Goal: Task Accomplishment & Management: Complete application form

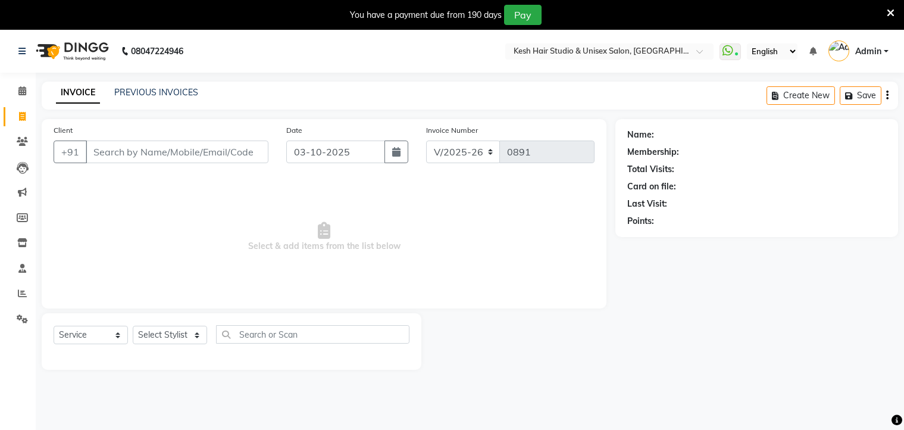
select select "5431"
select select "service"
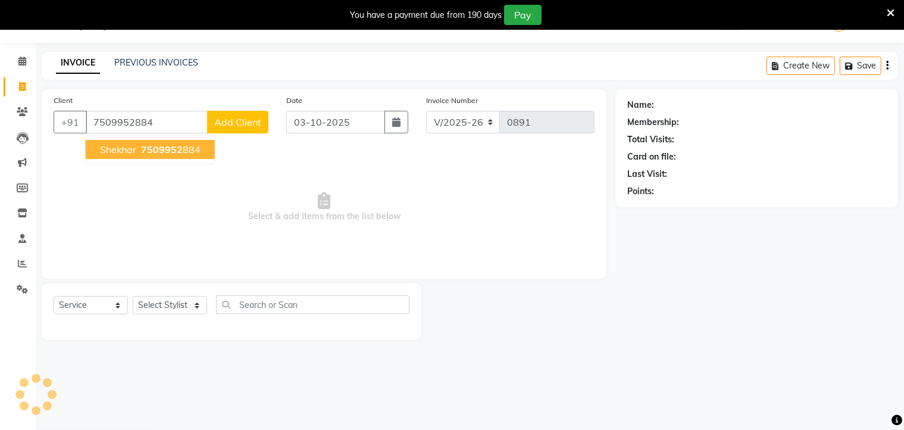
type input "7509952884"
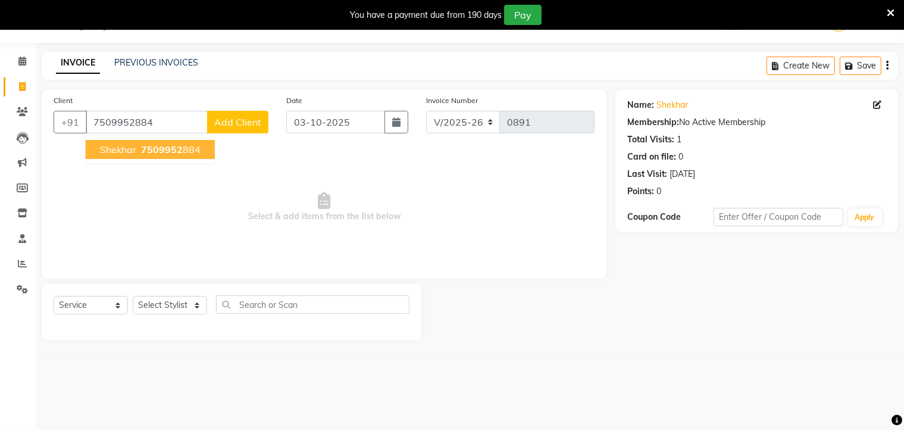
click at [169, 143] on button "Shekhar 7509952 884" at bounding box center [150, 149] width 129 height 19
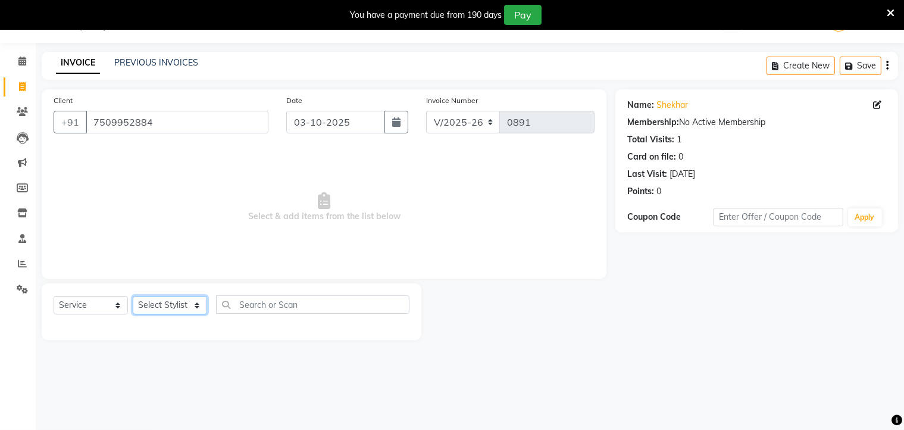
click at [193, 308] on select "Select Stylist Aditya [PERSON_NAME] [PERSON_NAME] Priyanka Saurabh Yash" at bounding box center [170, 305] width 74 height 18
select select "36303"
click at [133, 296] on select "Select Stylist Aditya [PERSON_NAME] [PERSON_NAME] Priyanka Saurabh Yash" at bounding box center [170, 305] width 74 height 18
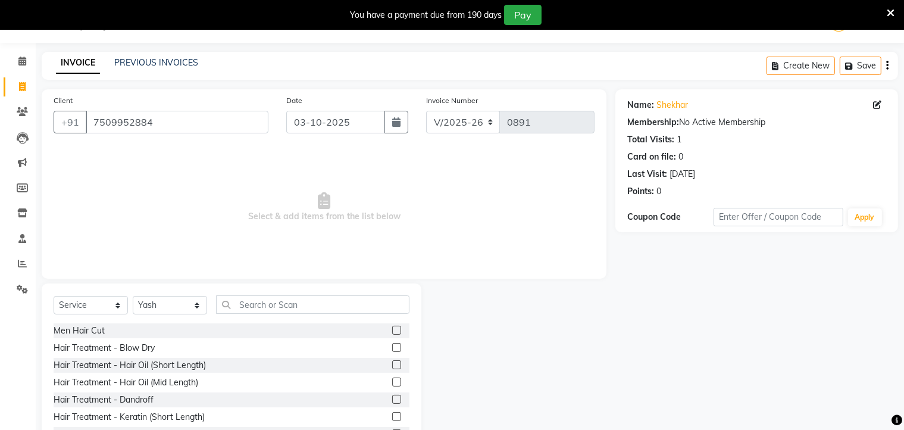
click at [392, 329] on label at bounding box center [396, 329] width 9 height 9
click at [392, 329] on input "checkbox" at bounding box center [396, 331] width 8 height 8
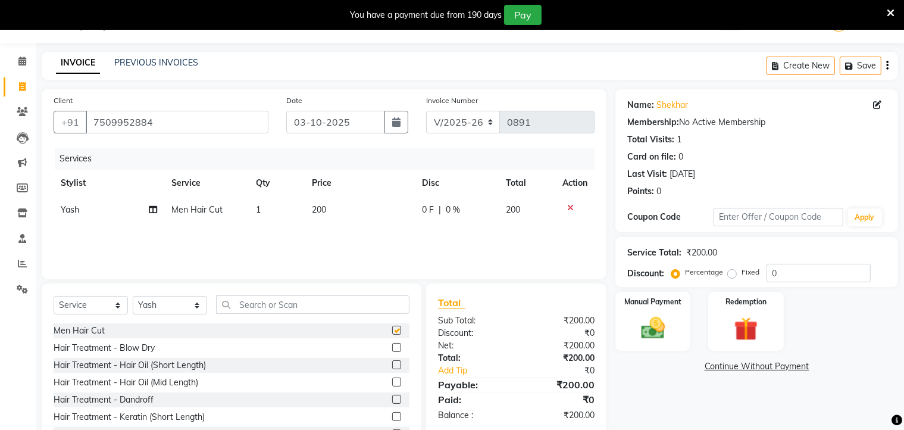
checkbox input "false"
click at [681, 310] on div "Manual Payment" at bounding box center [653, 320] width 78 height 61
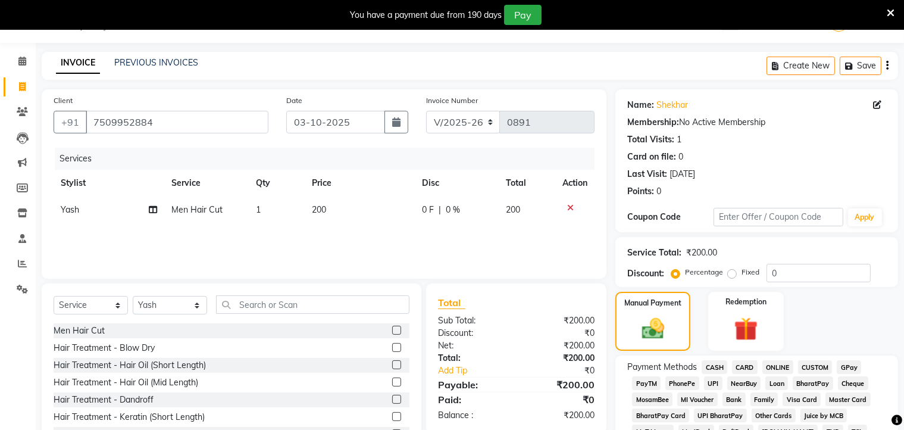
click at [776, 369] on span "ONLINE" at bounding box center [777, 367] width 31 height 14
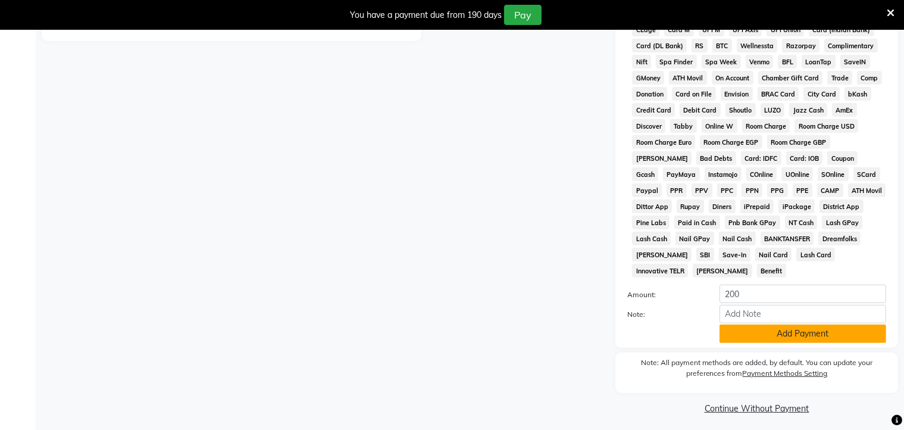
click at [773, 327] on button "Add Payment" at bounding box center [802, 333] width 167 height 18
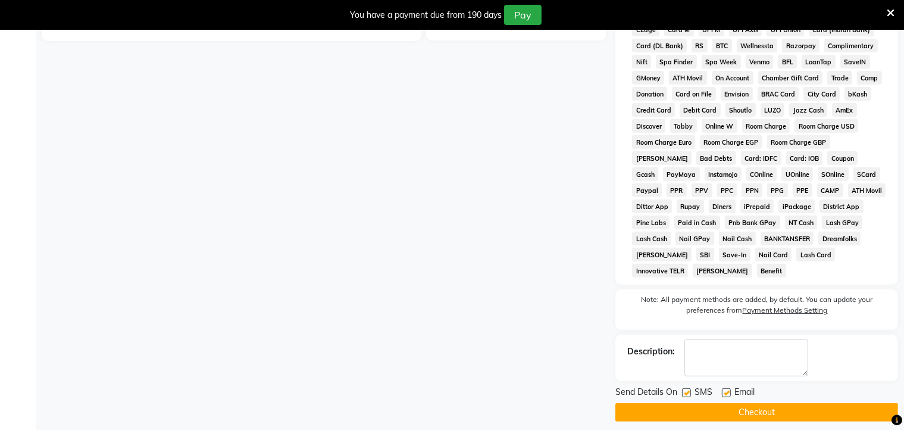
click at [755, 410] on button "Checkout" at bounding box center [756, 412] width 283 height 18
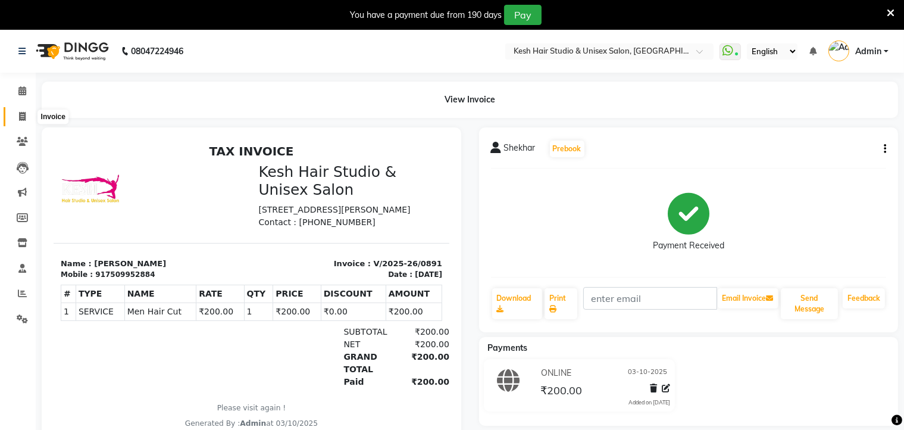
click at [26, 117] on span at bounding box center [22, 117] width 21 height 14
select select "service"
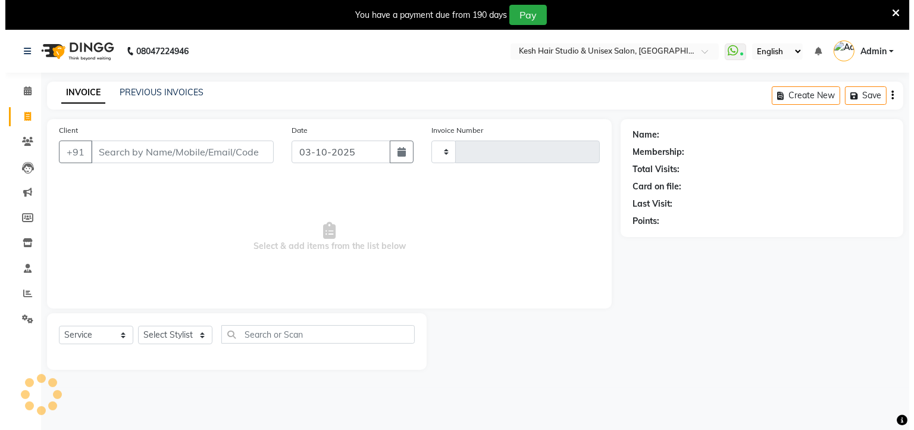
scroll to position [30, 0]
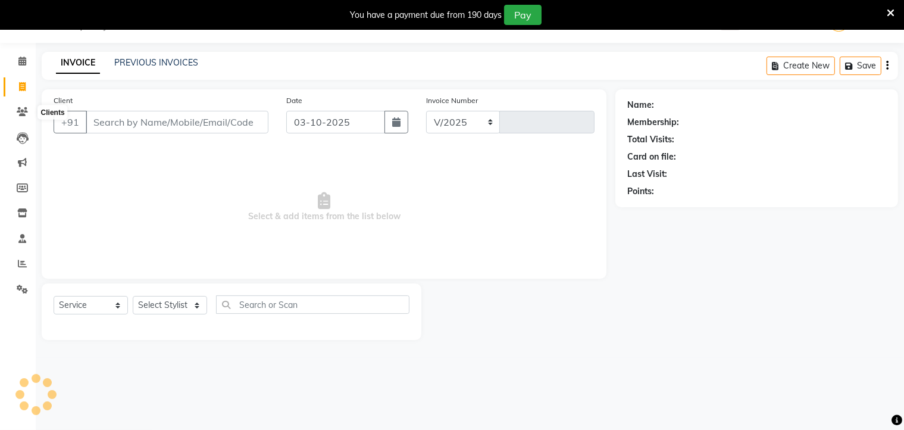
select select "5431"
type input "0892"
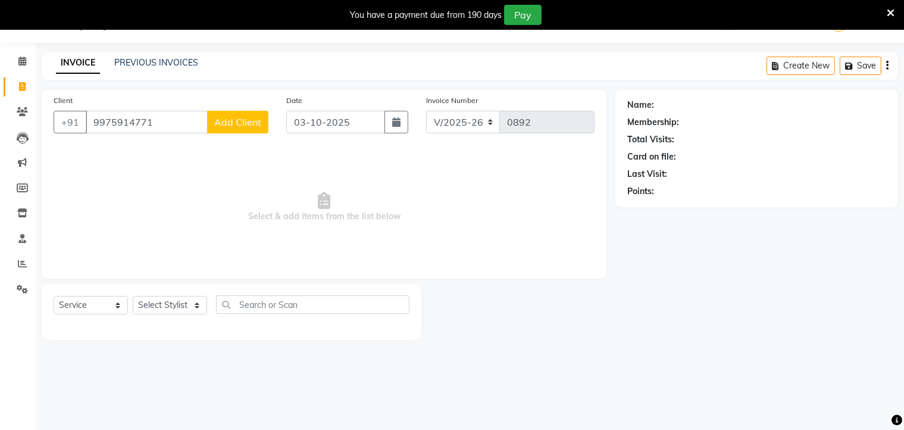
type input "9975914771"
click at [251, 120] on span "Add Client" at bounding box center [237, 122] width 47 height 12
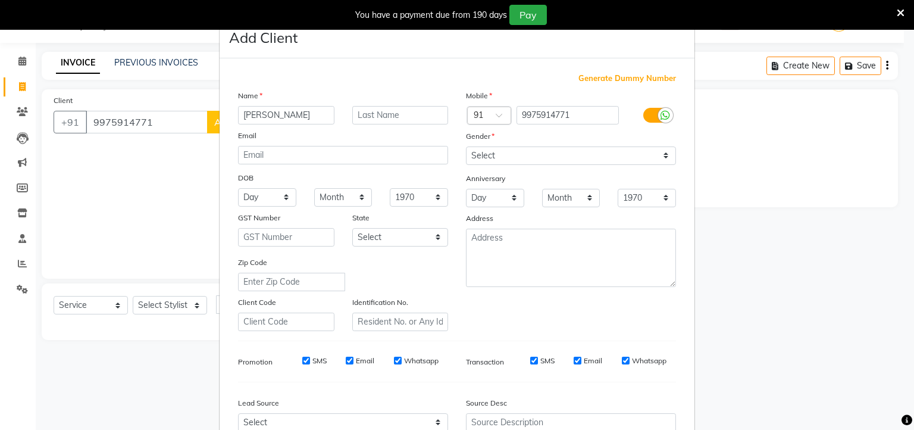
type input "[PERSON_NAME]"
click at [502, 156] on select "Select [DEMOGRAPHIC_DATA] [DEMOGRAPHIC_DATA] Other Prefer Not To Say" at bounding box center [571, 155] width 210 height 18
select select "[DEMOGRAPHIC_DATA]"
click at [466, 147] on select "Select [DEMOGRAPHIC_DATA] [DEMOGRAPHIC_DATA] Other Prefer Not To Say" at bounding box center [571, 155] width 210 height 18
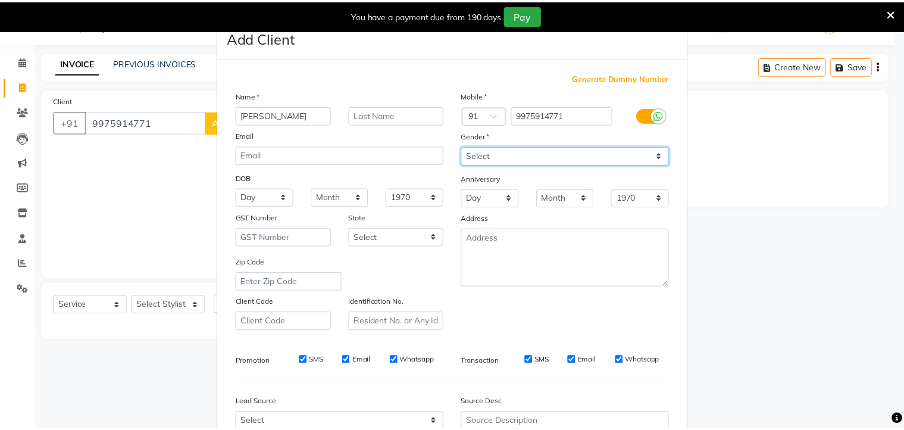
scroll to position [126, 0]
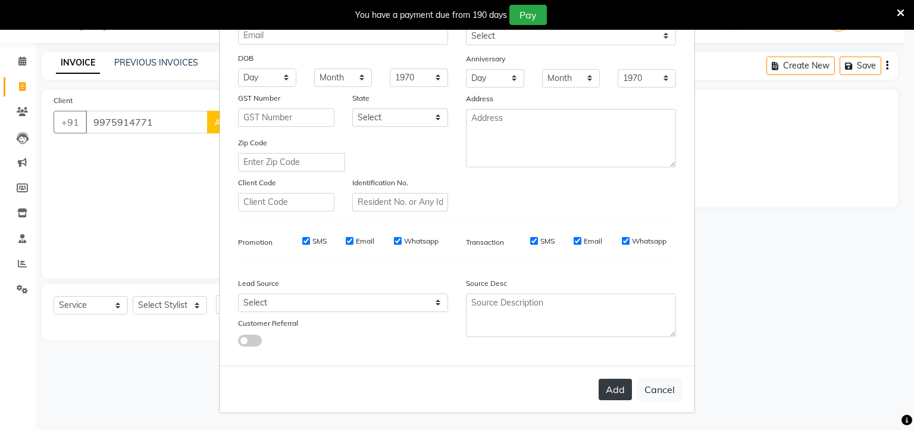
click at [609, 393] on button "Add" at bounding box center [615, 388] width 33 height 21
select select
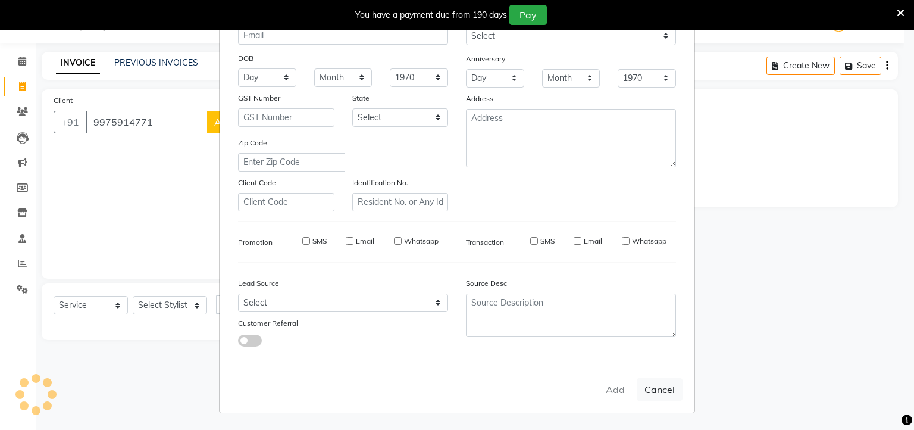
select select
checkbox input "false"
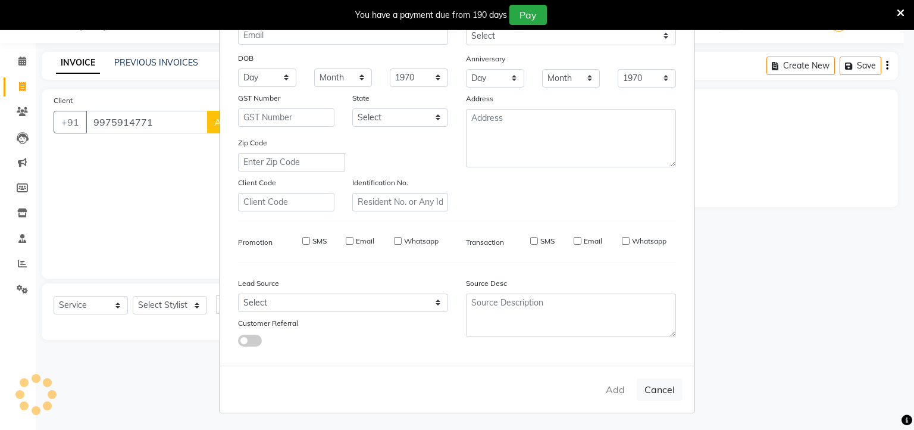
checkbox input "false"
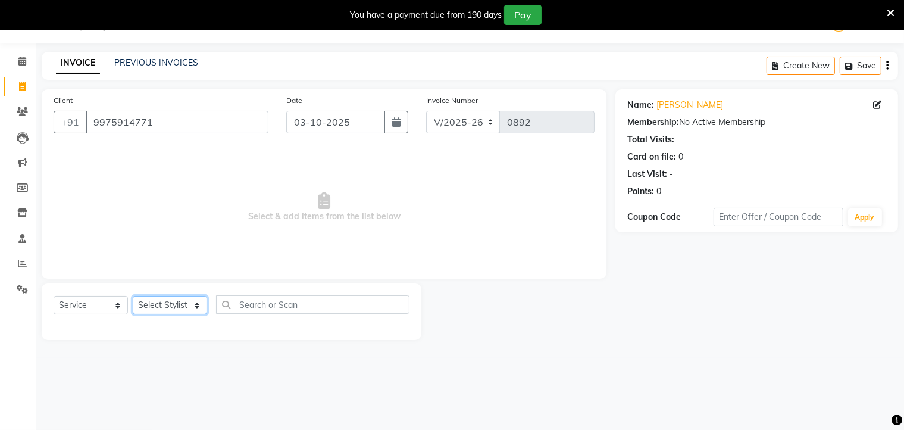
click at [198, 302] on select "Select Stylist Aditya [PERSON_NAME] [PERSON_NAME] Priyanka Saurabh Yash" at bounding box center [170, 305] width 74 height 18
select select "36301"
click at [133, 296] on select "Select Stylist Aditya [PERSON_NAME] [PERSON_NAME] Priyanka Saurabh Yash" at bounding box center [170, 305] width 74 height 18
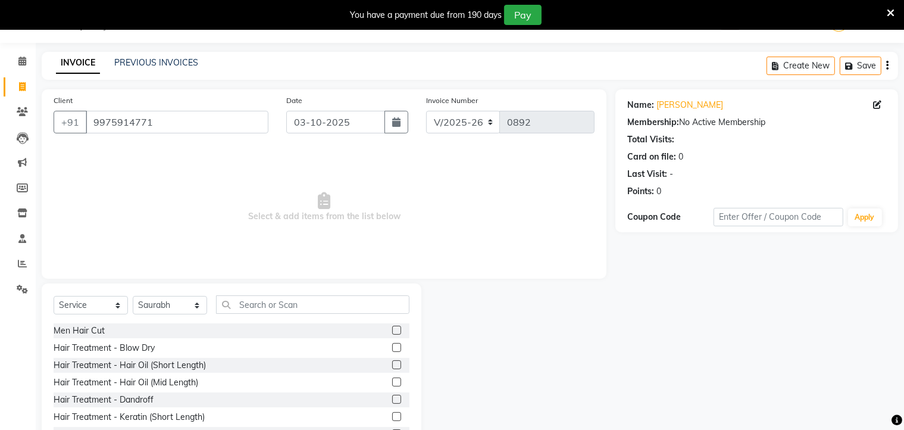
click at [392, 330] on label at bounding box center [396, 329] width 9 height 9
click at [392, 330] on input "checkbox" at bounding box center [396, 331] width 8 height 8
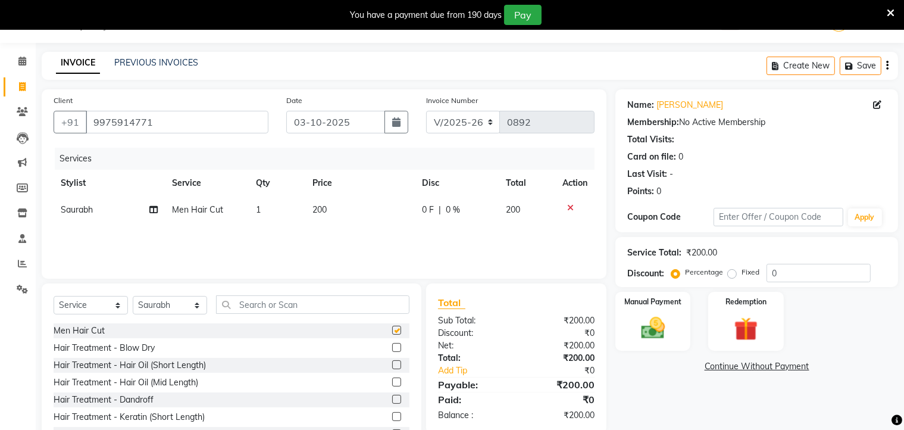
checkbox input "false"
click at [640, 319] on img at bounding box center [653, 328] width 40 height 29
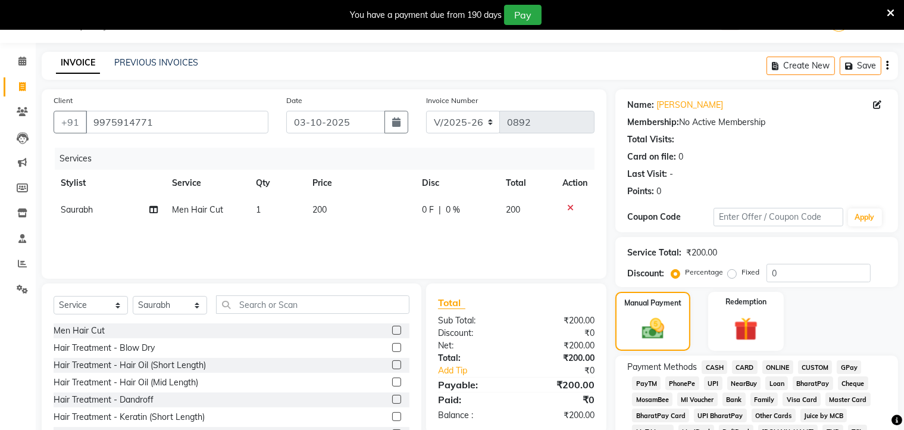
click at [782, 362] on span "ONLINE" at bounding box center [777, 367] width 31 height 14
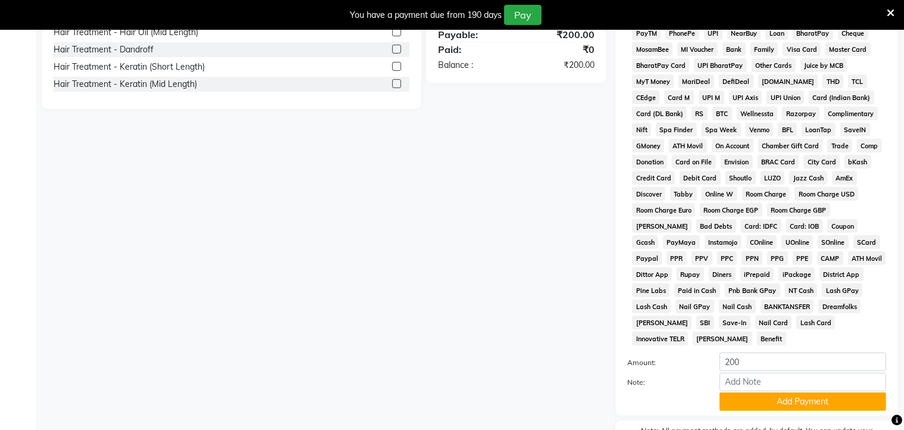
scroll to position [447, 0]
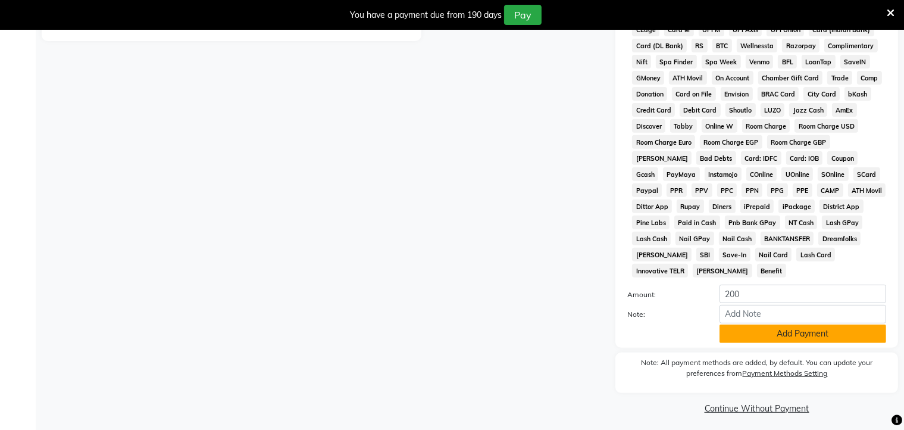
click at [767, 324] on button "Add Payment" at bounding box center [802, 333] width 167 height 18
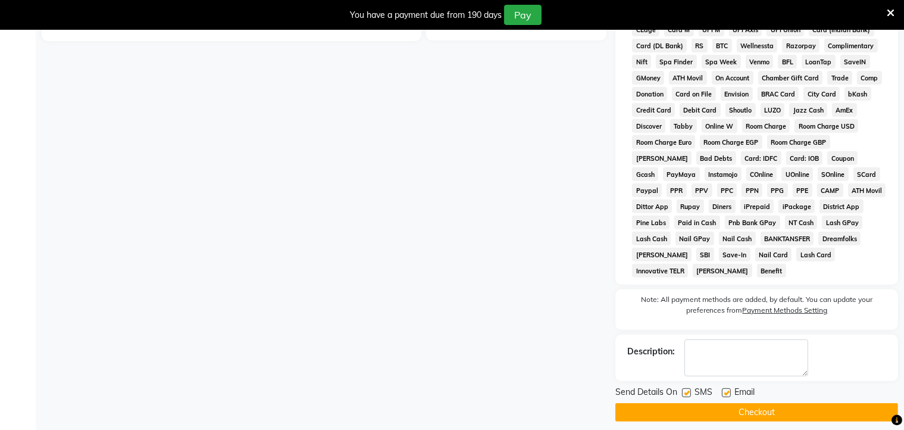
click at [747, 403] on button "Checkout" at bounding box center [756, 412] width 283 height 18
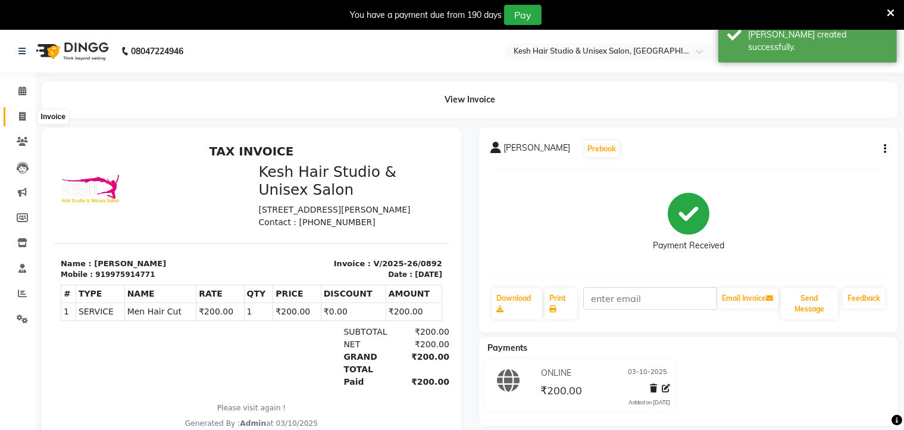
click at [19, 115] on icon at bounding box center [22, 116] width 7 height 9
select select "service"
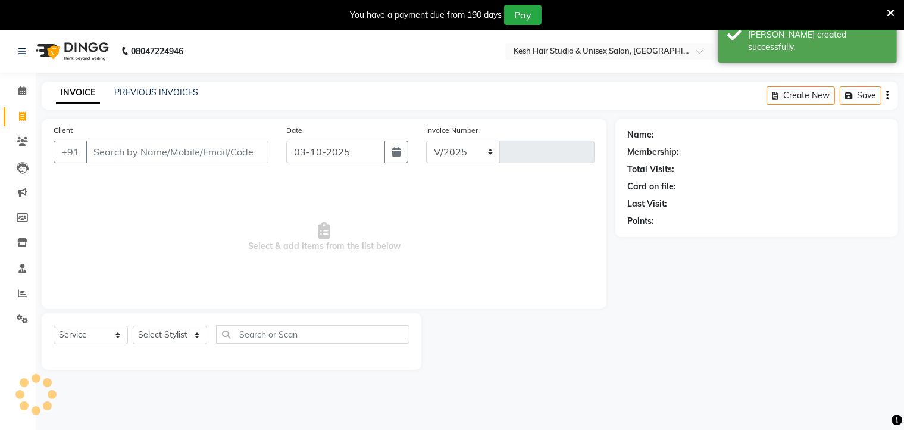
scroll to position [30, 0]
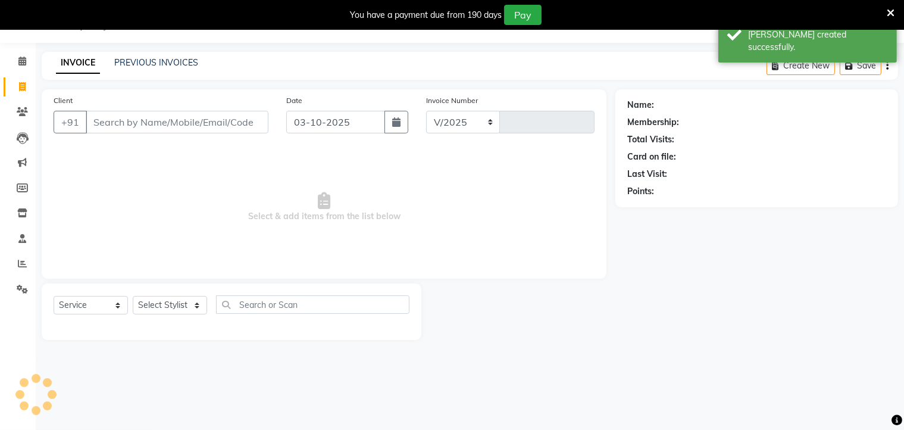
select select "5431"
type input "0893"
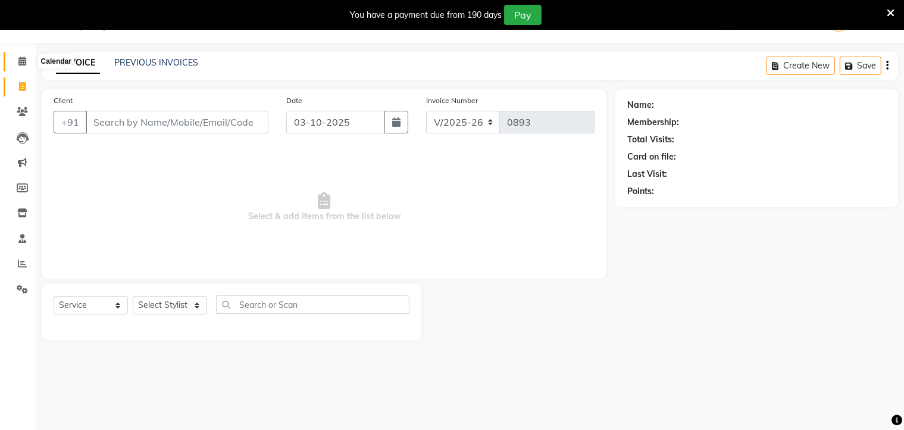
click at [26, 60] on icon at bounding box center [22, 61] width 8 height 9
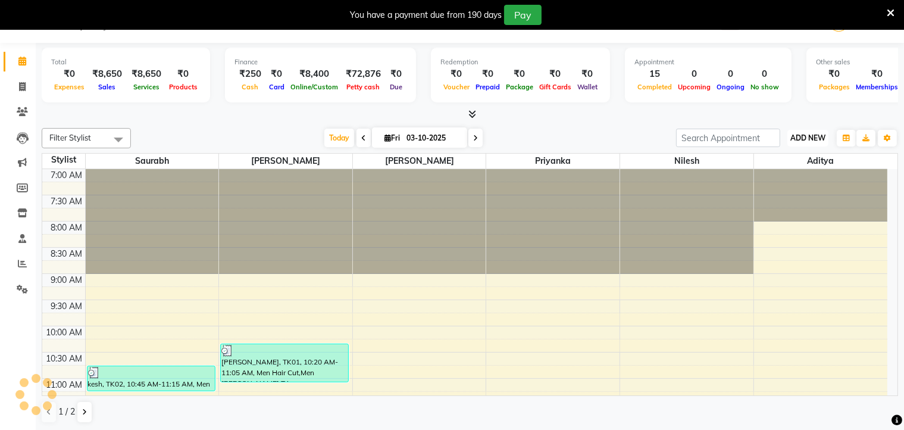
click at [801, 130] on button "ADD NEW Toggle Dropdown" at bounding box center [807, 138] width 41 height 17
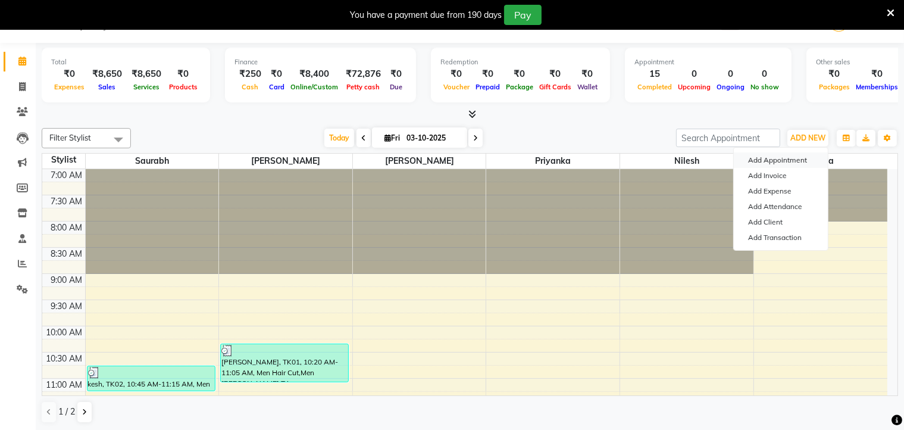
click at [780, 155] on button "Add Appointment" at bounding box center [781, 159] width 94 height 15
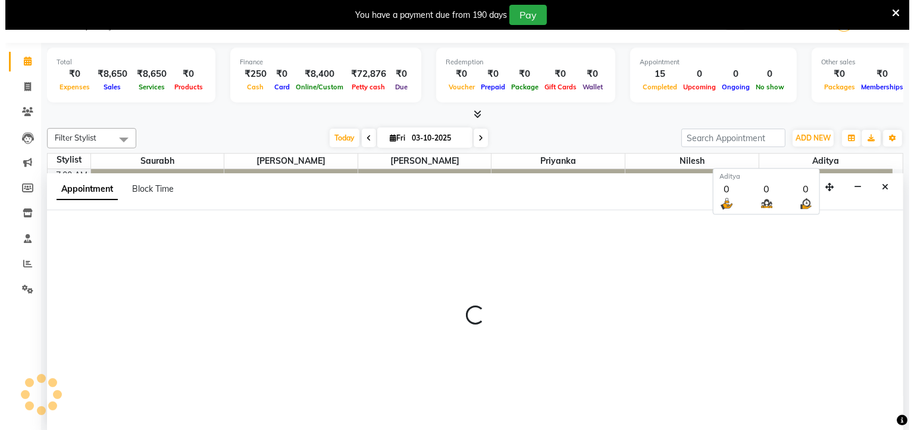
scroll to position [30, 0]
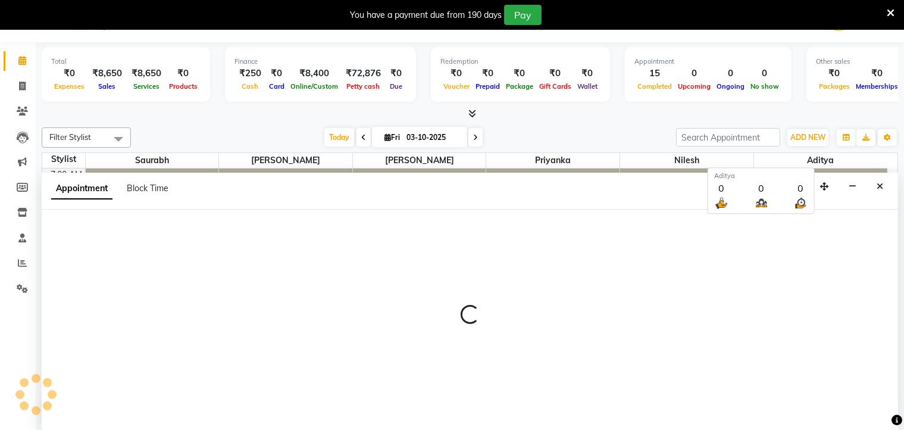
select select "tentative"
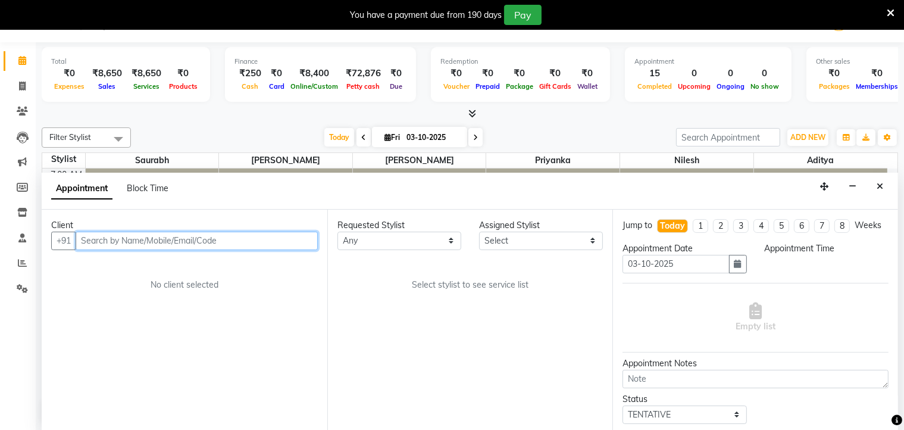
select select "480"
type input "8982312934"
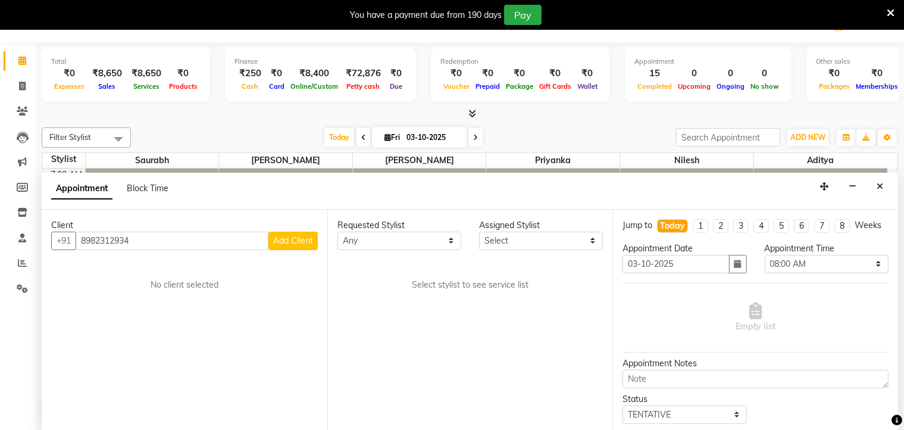
click at [299, 237] on span "Add Client" at bounding box center [293, 240] width 40 height 11
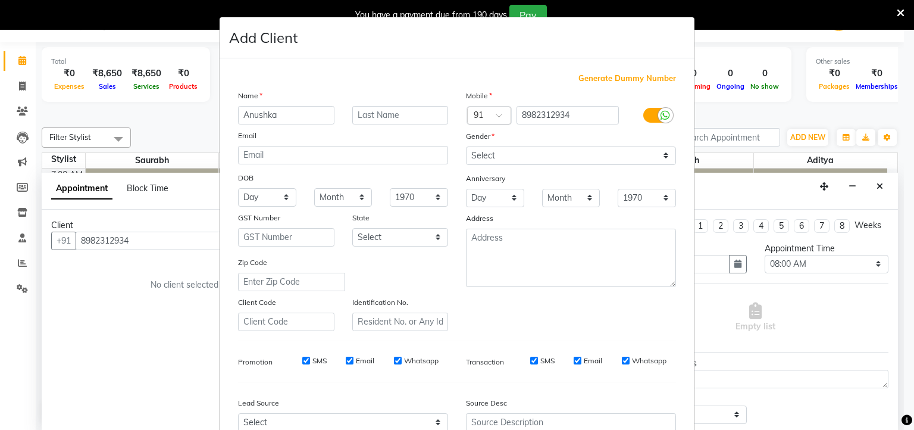
type input "Anushka"
click at [486, 156] on select "Select [DEMOGRAPHIC_DATA] [DEMOGRAPHIC_DATA] Other Prefer Not To Say" at bounding box center [571, 155] width 210 height 18
select select "[DEMOGRAPHIC_DATA]"
click at [466, 147] on select "Select [DEMOGRAPHIC_DATA] [DEMOGRAPHIC_DATA] Other Prefer Not To Say" at bounding box center [571, 155] width 210 height 18
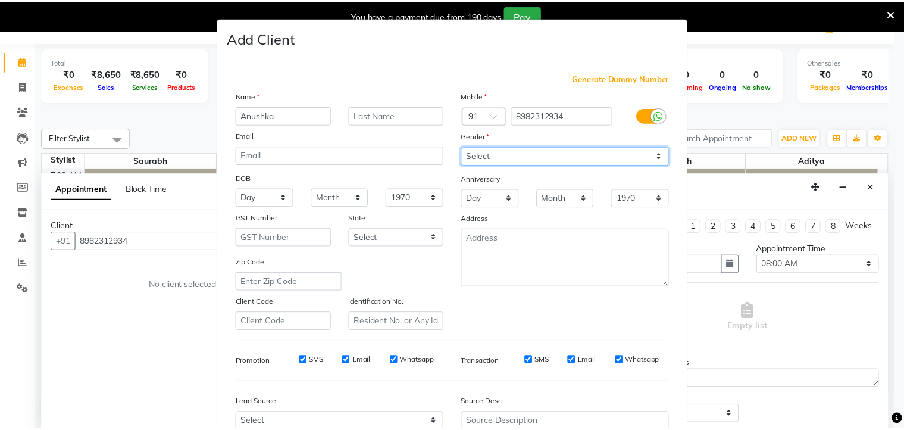
scroll to position [126, 0]
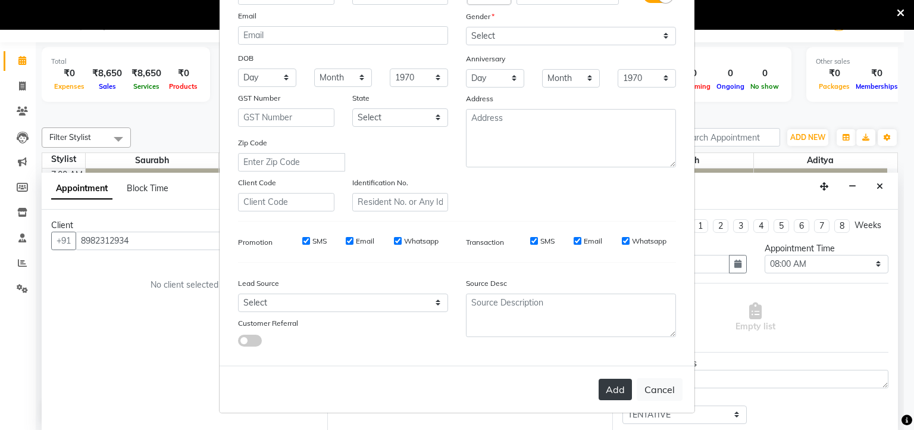
click at [607, 393] on button "Add" at bounding box center [615, 388] width 33 height 21
select select
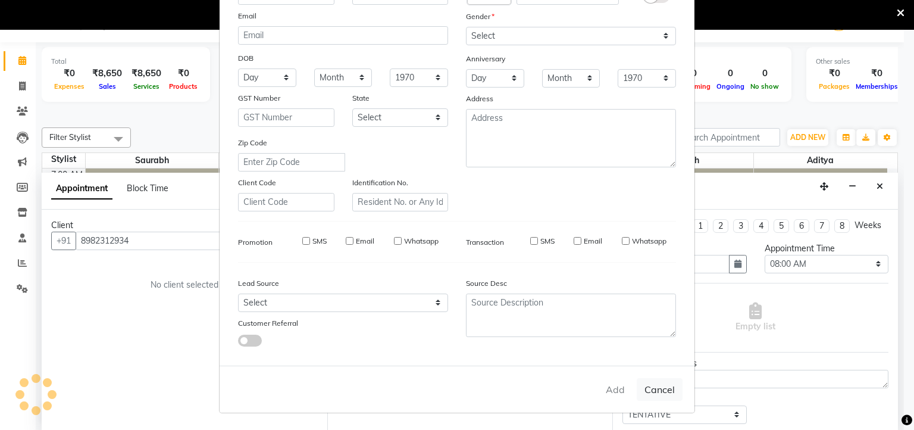
select select
checkbox input "false"
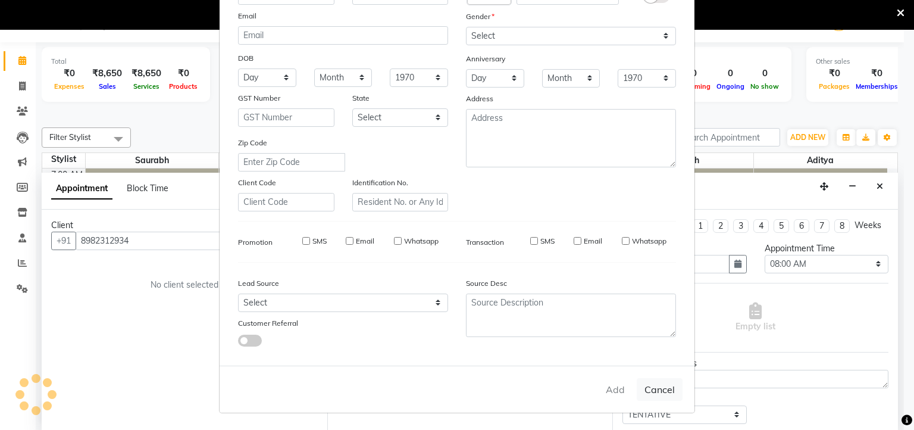
checkbox input "false"
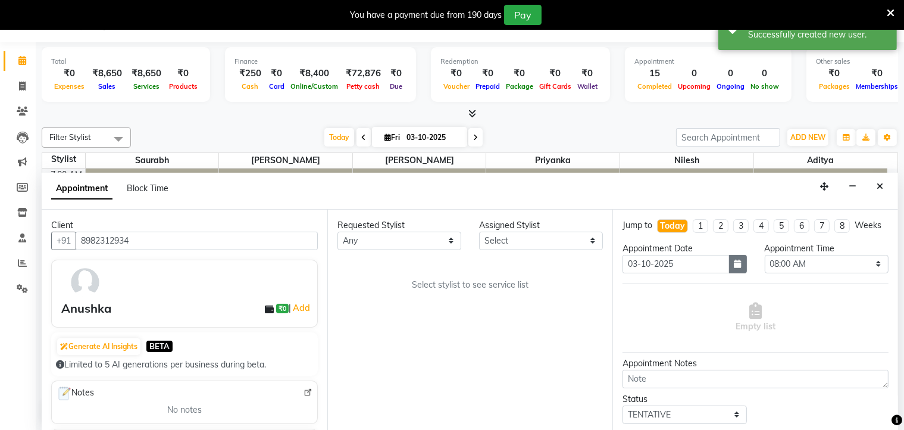
click at [734, 268] on icon "button" at bounding box center [737, 263] width 7 height 8
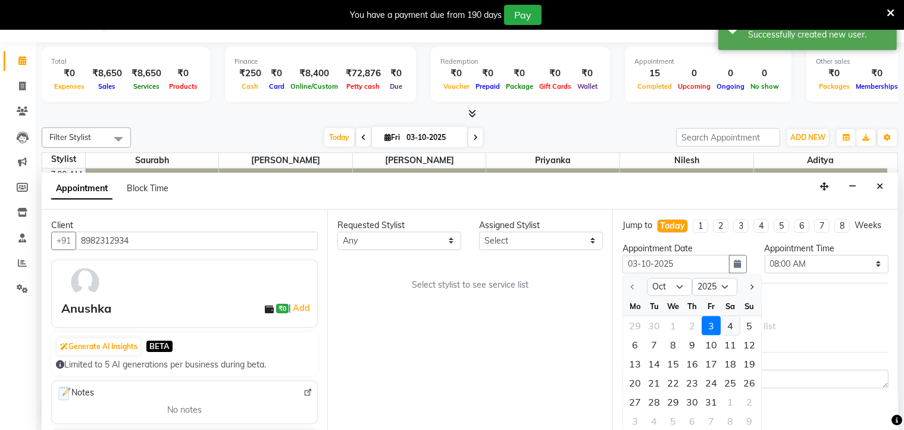
click at [729, 333] on div "4" at bounding box center [730, 325] width 19 height 19
type input "04-10-2025"
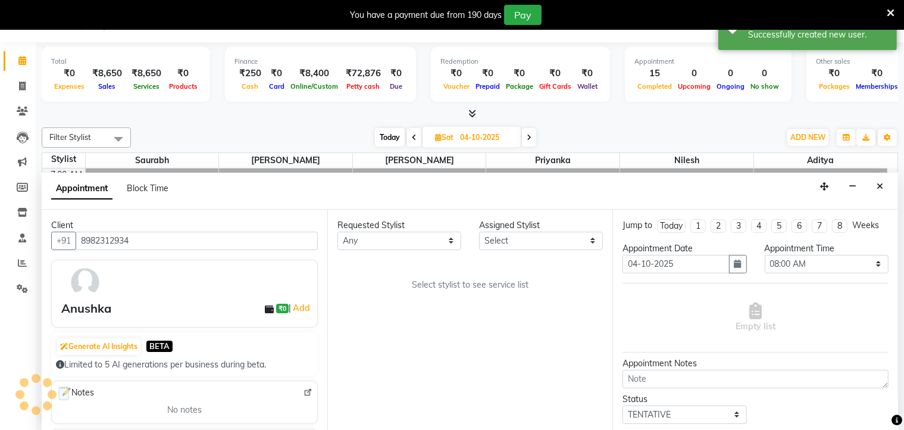
scroll to position [576, 0]
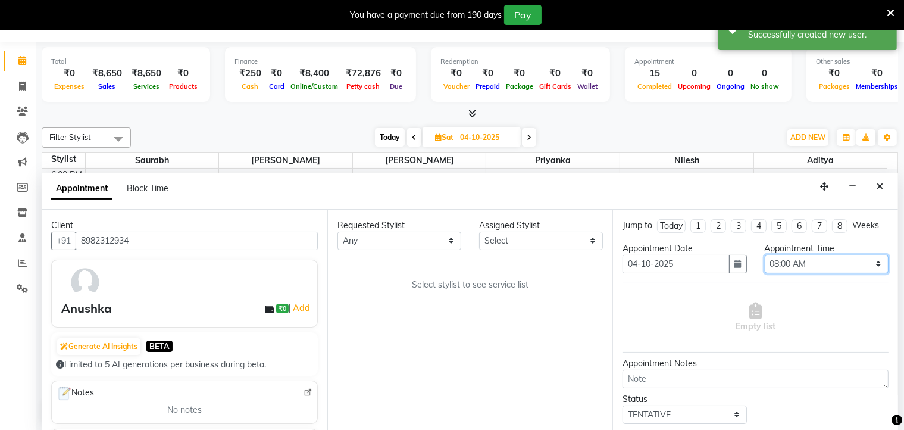
click at [856, 273] on select "Select 08:00 AM 08:15 AM 08:30 AM 08:45 AM 09:00 AM 09:15 AM 09:30 AM 09:45 AM …" at bounding box center [827, 264] width 124 height 18
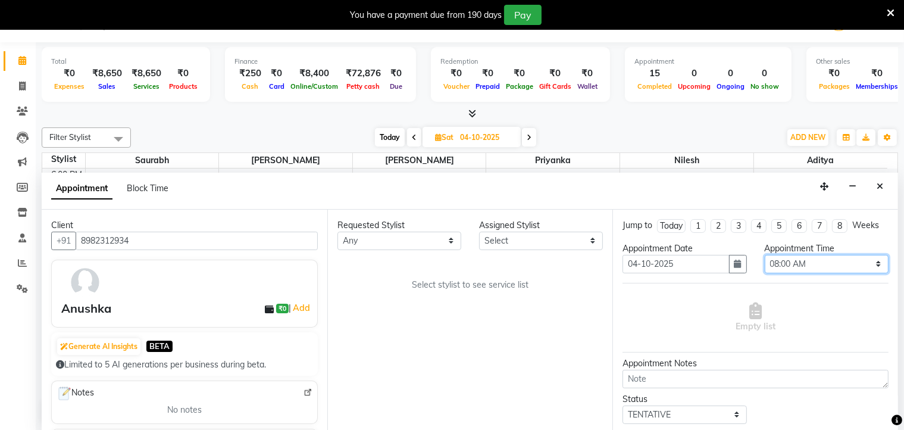
select select "660"
click at [765, 265] on select "Select 08:00 AM 08:15 AM 08:30 AM 08:45 AM 09:00 AM 09:15 AM 09:30 AM 09:45 AM …" at bounding box center [827, 264] width 124 height 18
click at [438, 236] on select "Any Aditya [PERSON_NAME] [PERSON_NAME] Priyanka Saurabh Yash" at bounding box center [399, 240] width 124 height 18
select select "36301"
click at [337, 231] on select "Any Aditya [PERSON_NAME] [PERSON_NAME] Priyanka Saurabh Yash" at bounding box center [399, 240] width 124 height 18
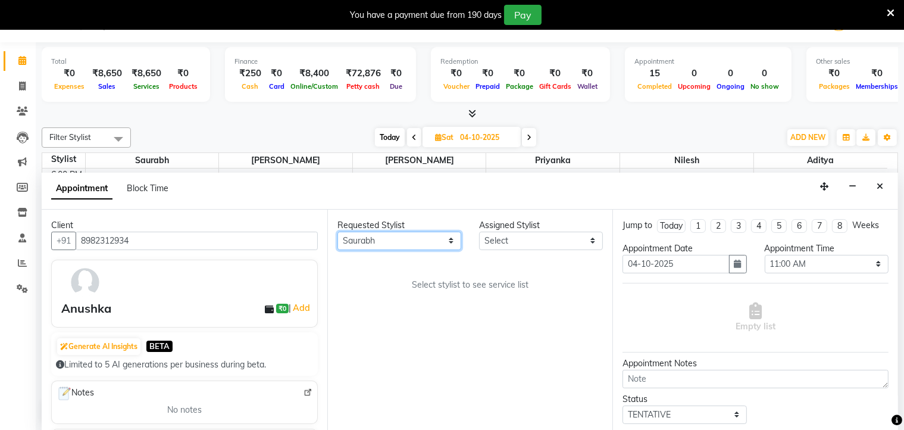
select select "36301"
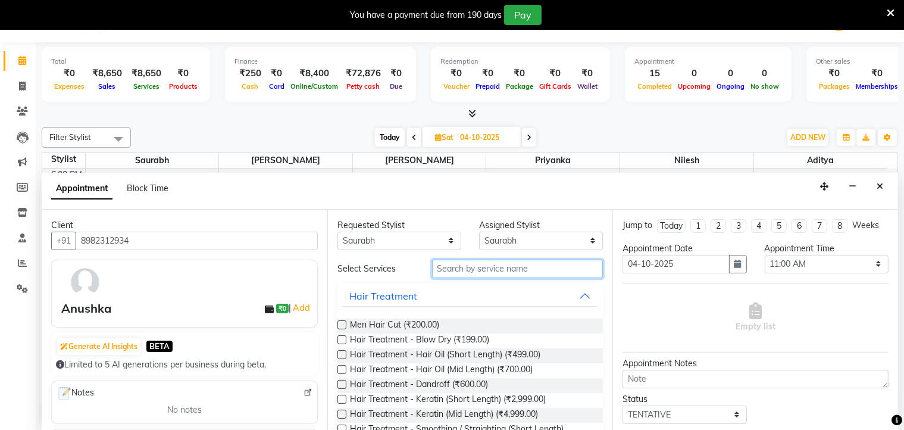
click at [538, 267] on input "text" at bounding box center [517, 268] width 171 height 18
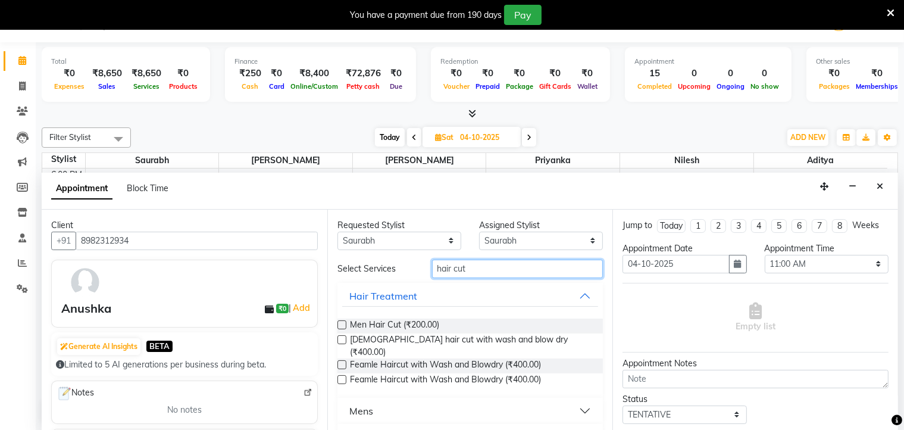
type input "hair cut"
click at [343, 339] on label at bounding box center [341, 339] width 9 height 9
click at [343, 339] on input "checkbox" at bounding box center [341, 341] width 8 height 8
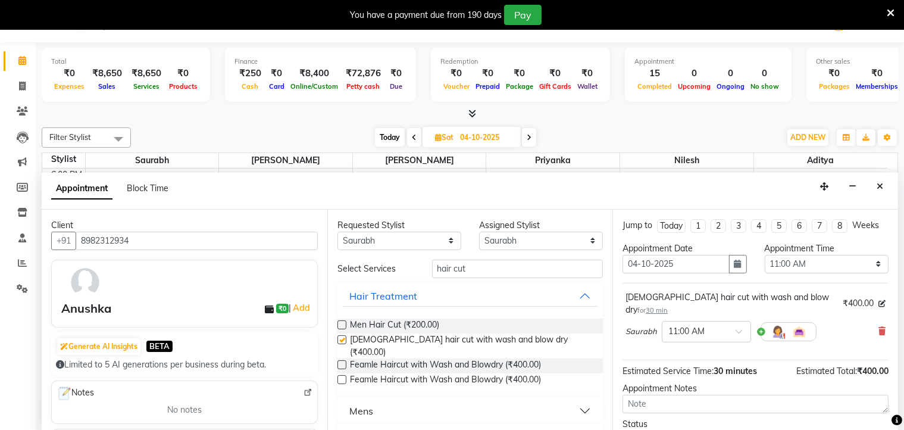
checkbox input "false"
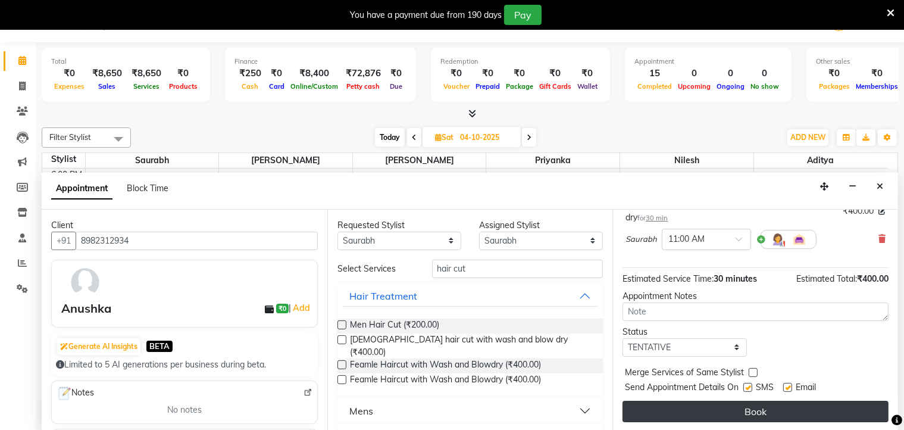
click at [711, 412] on button "Book" at bounding box center [755, 410] width 266 height 21
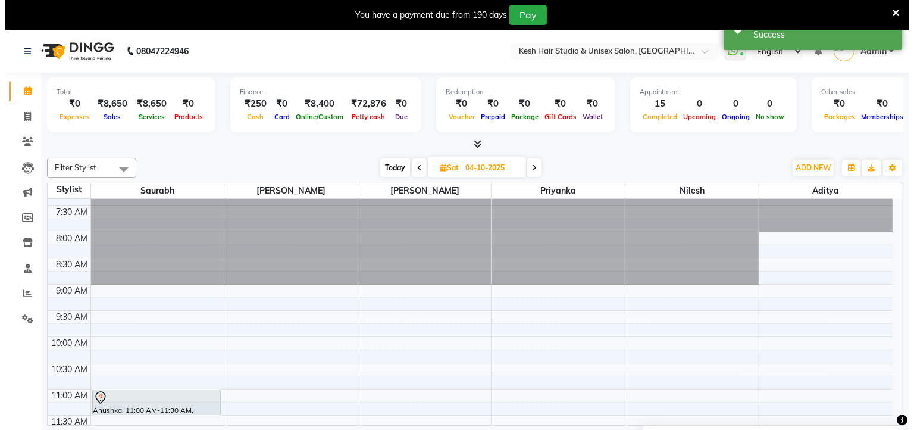
scroll to position [0, 0]
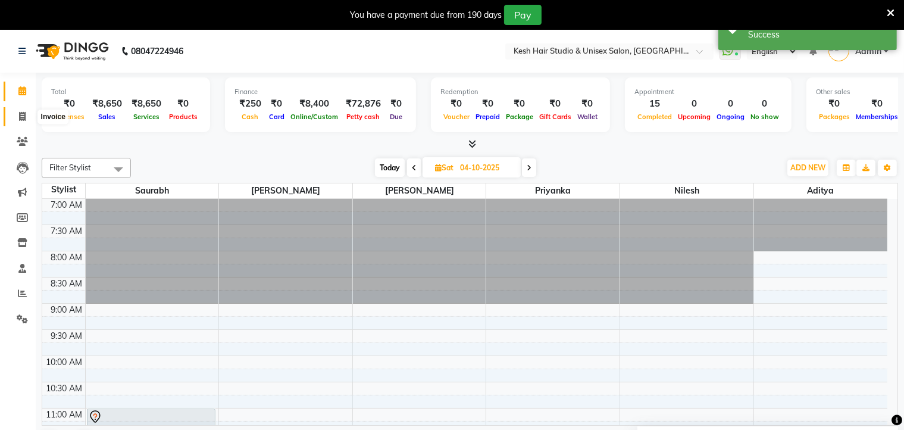
click at [26, 117] on span at bounding box center [22, 117] width 21 height 14
select select "service"
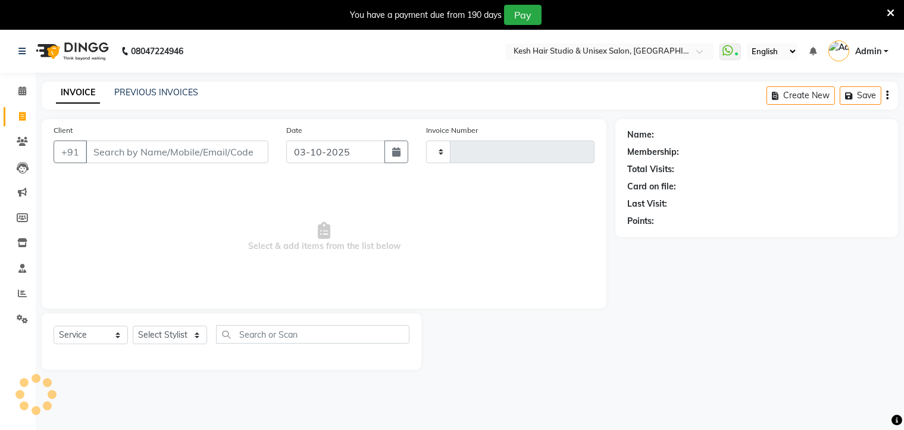
type input "0893"
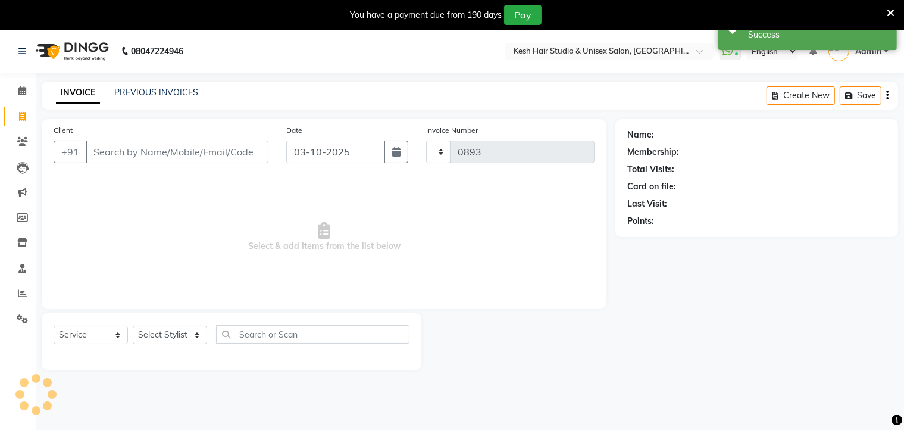
select select "5431"
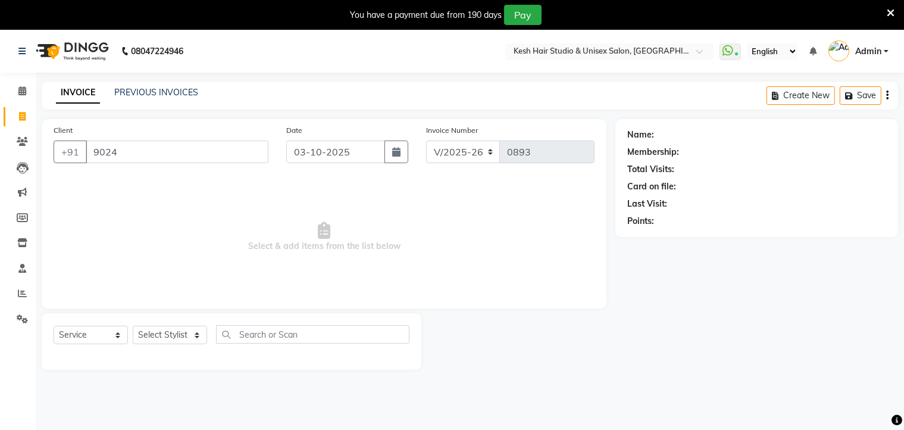
click at [135, 142] on input "9024" at bounding box center [177, 151] width 183 height 23
type input "9024738086"
click at [255, 153] on span "Add Client" at bounding box center [237, 152] width 47 height 12
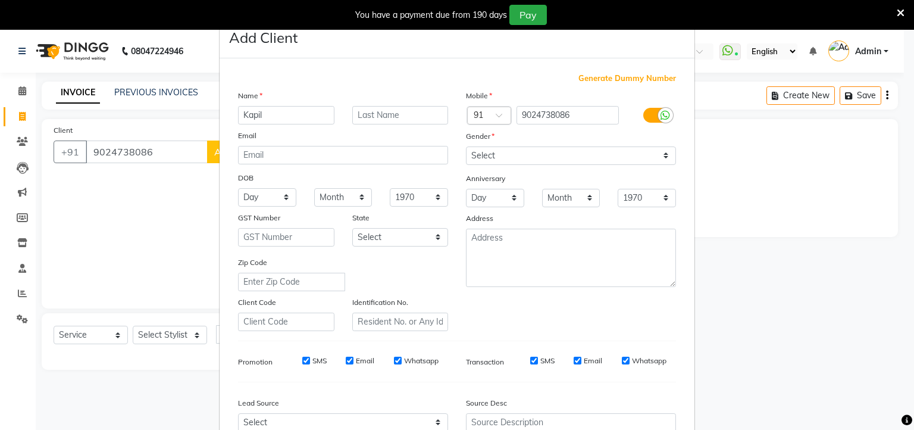
type input "Kapil"
click at [509, 160] on select "Select [DEMOGRAPHIC_DATA] [DEMOGRAPHIC_DATA] Other Prefer Not To Say" at bounding box center [571, 155] width 210 height 18
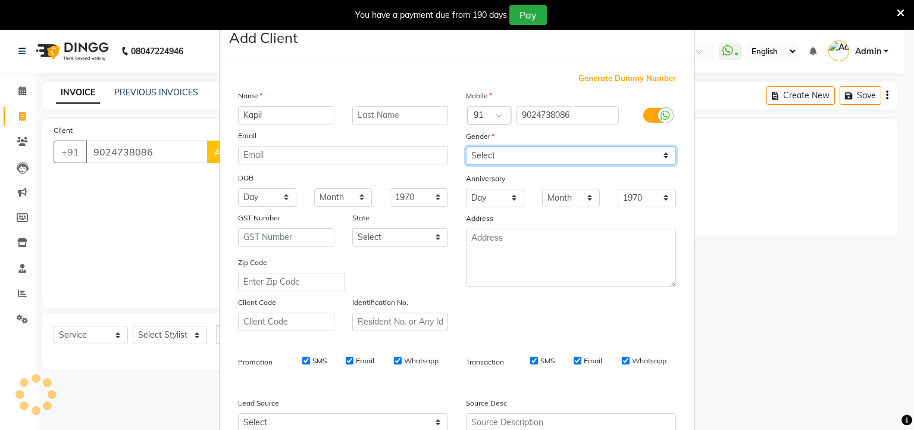
select select "[DEMOGRAPHIC_DATA]"
click at [466, 147] on select "Select [DEMOGRAPHIC_DATA] [DEMOGRAPHIC_DATA] Other Prefer Not To Say" at bounding box center [571, 155] width 210 height 18
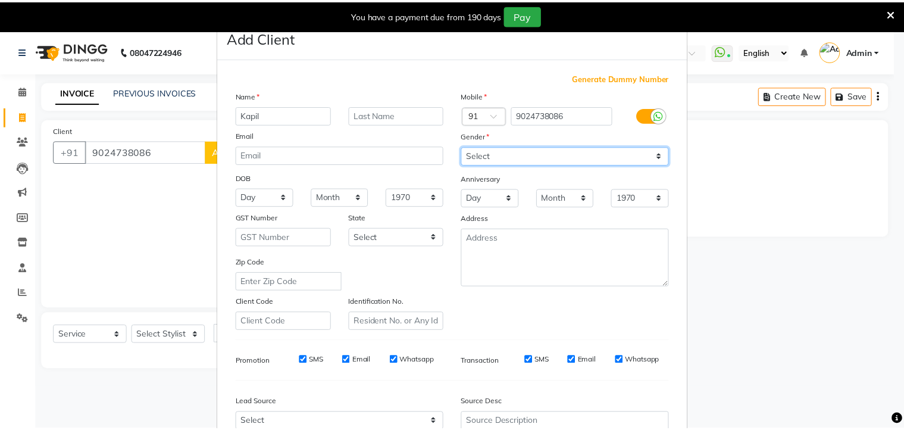
scroll to position [126, 0]
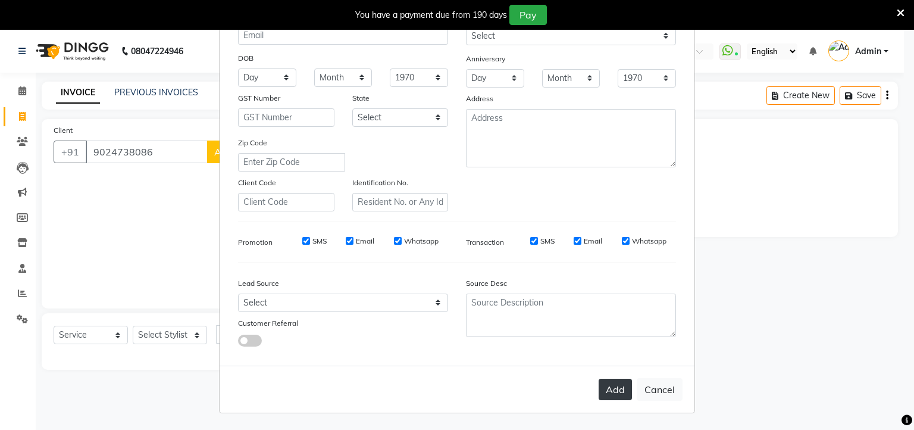
click at [610, 391] on button "Add" at bounding box center [615, 388] width 33 height 21
select select
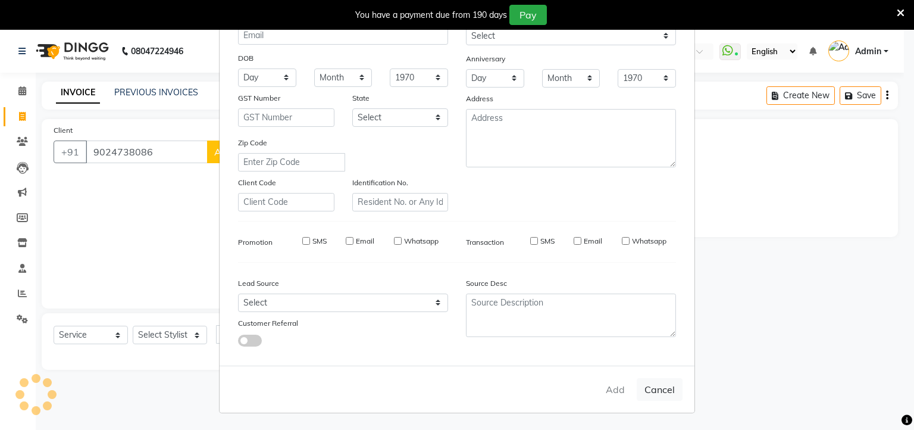
select select
checkbox input "false"
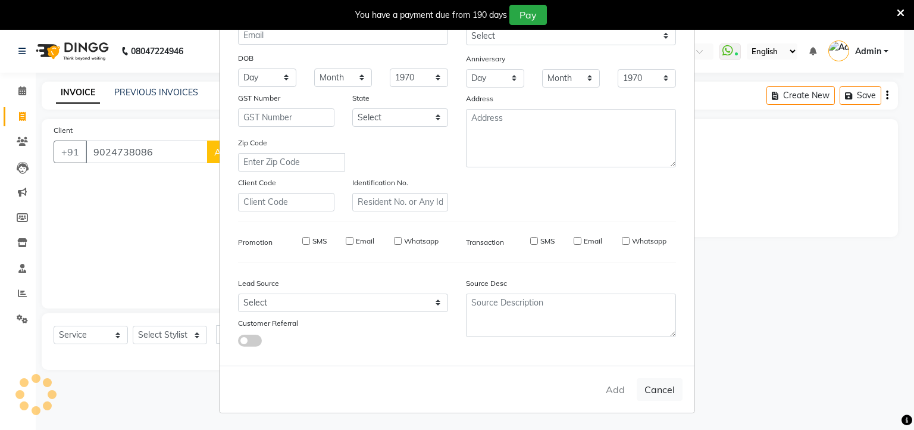
checkbox input "false"
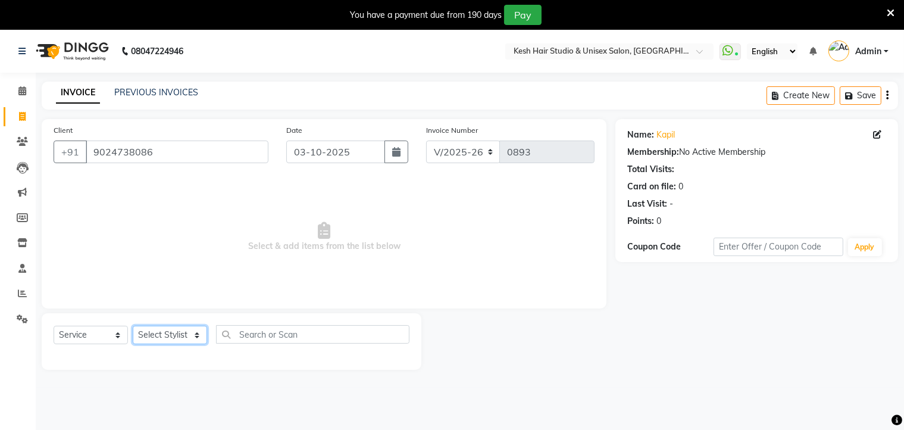
click at [199, 340] on select "Select Stylist Aditya [PERSON_NAME] [PERSON_NAME] Priyanka Saurabh Yash" at bounding box center [170, 334] width 74 height 18
select select "36302"
click at [133, 327] on select "Select Stylist Aditya [PERSON_NAME] [PERSON_NAME] Priyanka Saurabh Yash" at bounding box center [170, 334] width 74 height 18
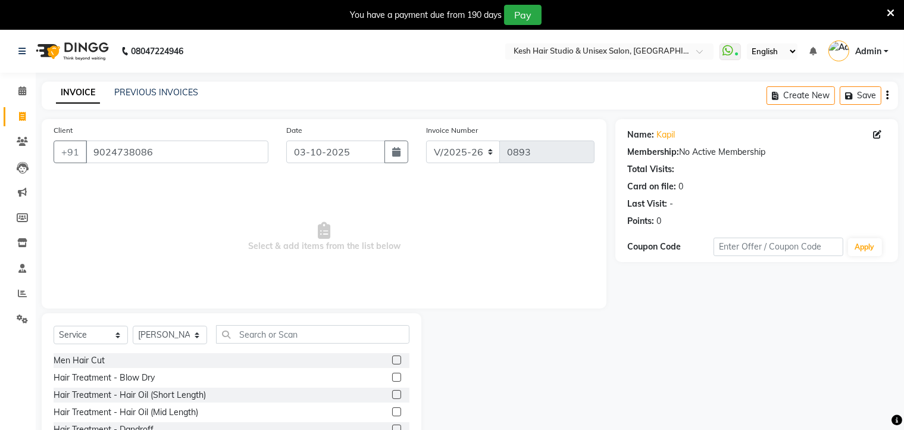
click at [392, 358] on label at bounding box center [396, 359] width 9 height 9
click at [392, 358] on input "checkbox" at bounding box center [396, 360] width 8 height 8
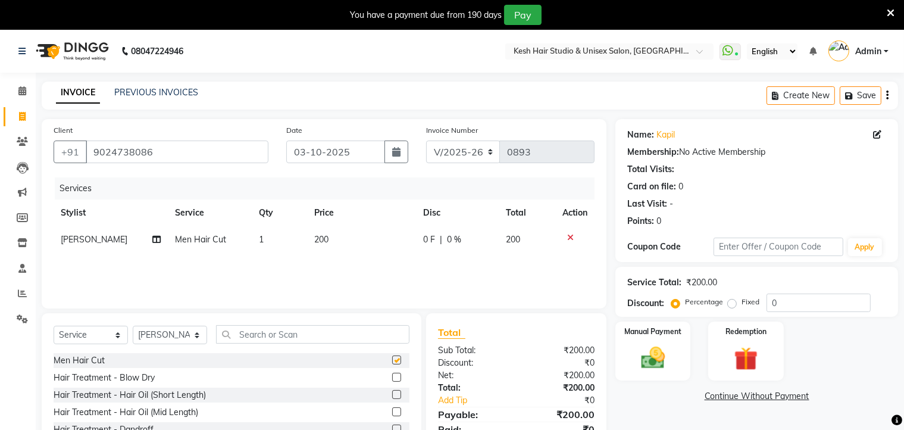
checkbox input "false"
click at [378, 342] on input "text" at bounding box center [312, 334] width 193 height 18
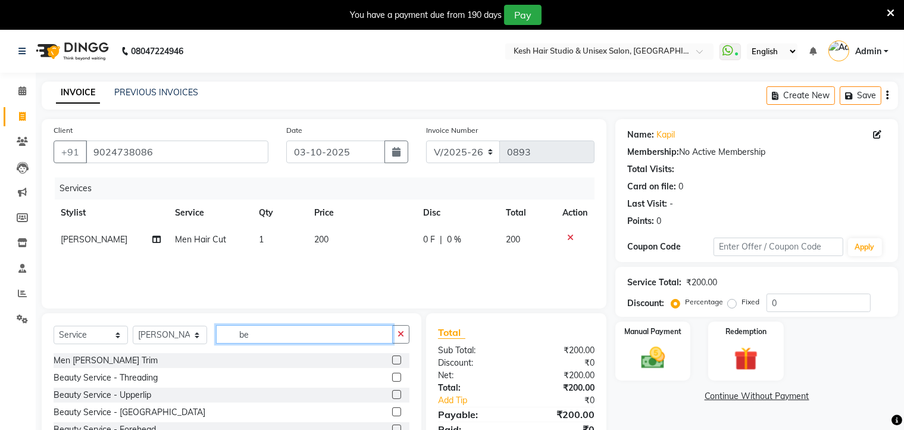
type input "be"
click at [392, 357] on label at bounding box center [396, 359] width 9 height 9
click at [392, 357] on input "checkbox" at bounding box center [396, 360] width 8 height 8
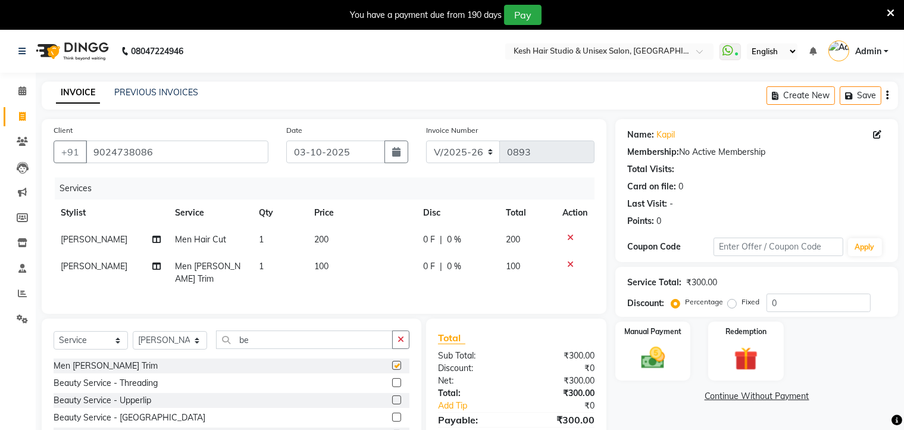
checkbox input "false"
click at [673, 344] on img at bounding box center [653, 358] width 40 height 29
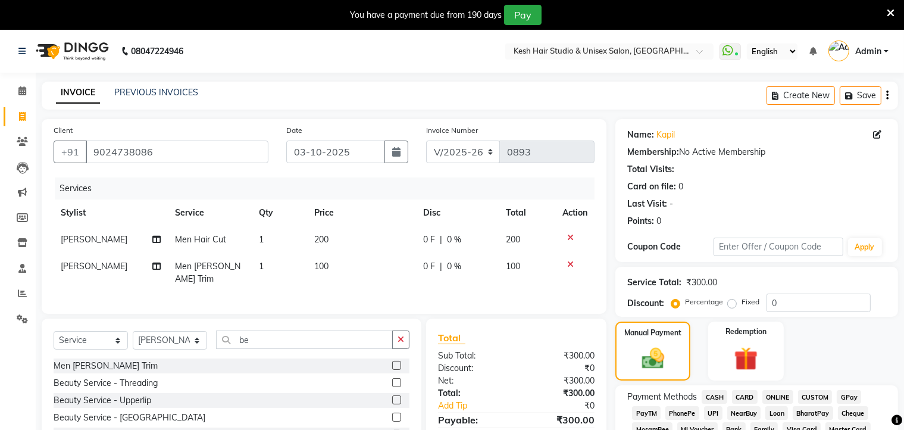
click at [778, 396] on span "ONLINE" at bounding box center [777, 397] width 31 height 14
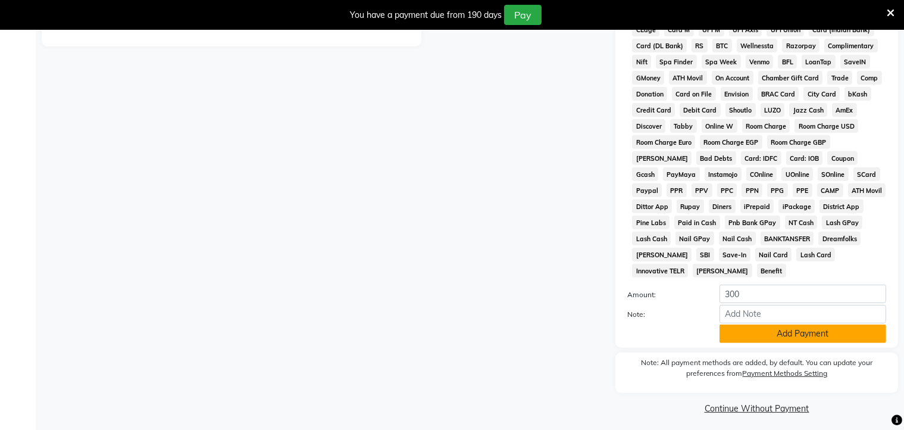
click at [766, 327] on button "Add Payment" at bounding box center [802, 333] width 167 height 18
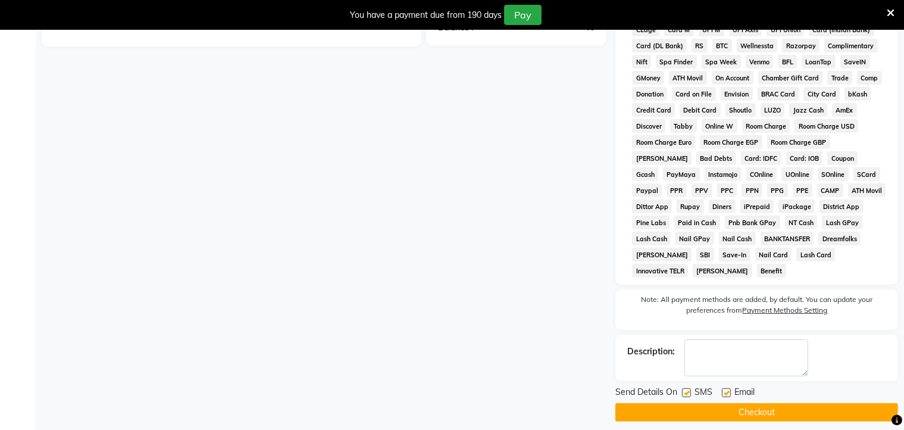
click at [751, 403] on button "Checkout" at bounding box center [756, 412] width 283 height 18
